Goal: Task Accomplishment & Management: Manage account settings

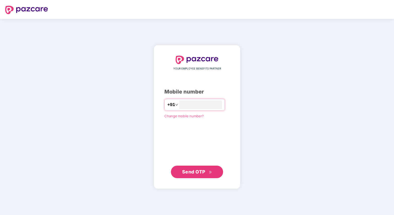
type input "**********"
click at [182, 172] on button "Send OTP" at bounding box center [197, 171] width 52 height 13
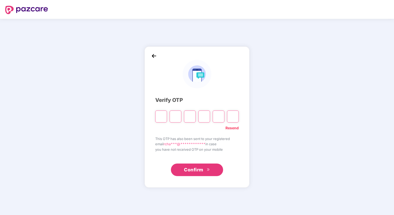
type input "*"
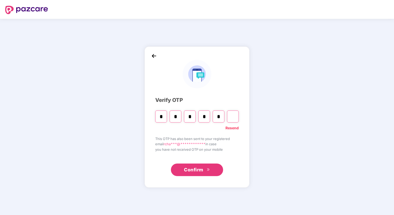
type input "*"
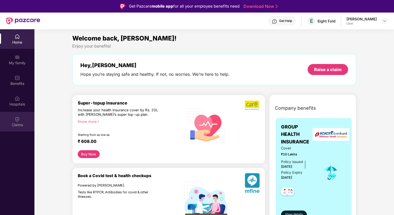
click at [17, 121] on img at bounding box center [17, 118] width 5 height 5
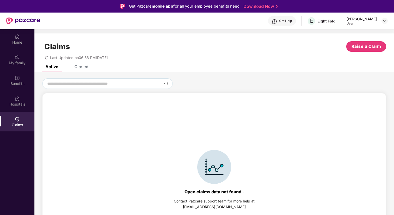
click at [81, 67] on div "Closed" at bounding box center [81, 66] width 14 height 5
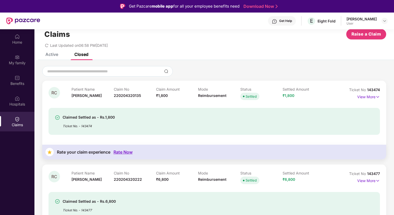
scroll to position [6, 0]
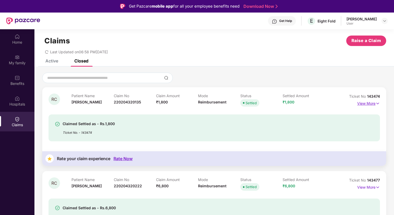
click at [375, 102] on img at bounding box center [377, 103] width 4 height 6
